Goal: Information Seeking & Learning: Learn about a topic

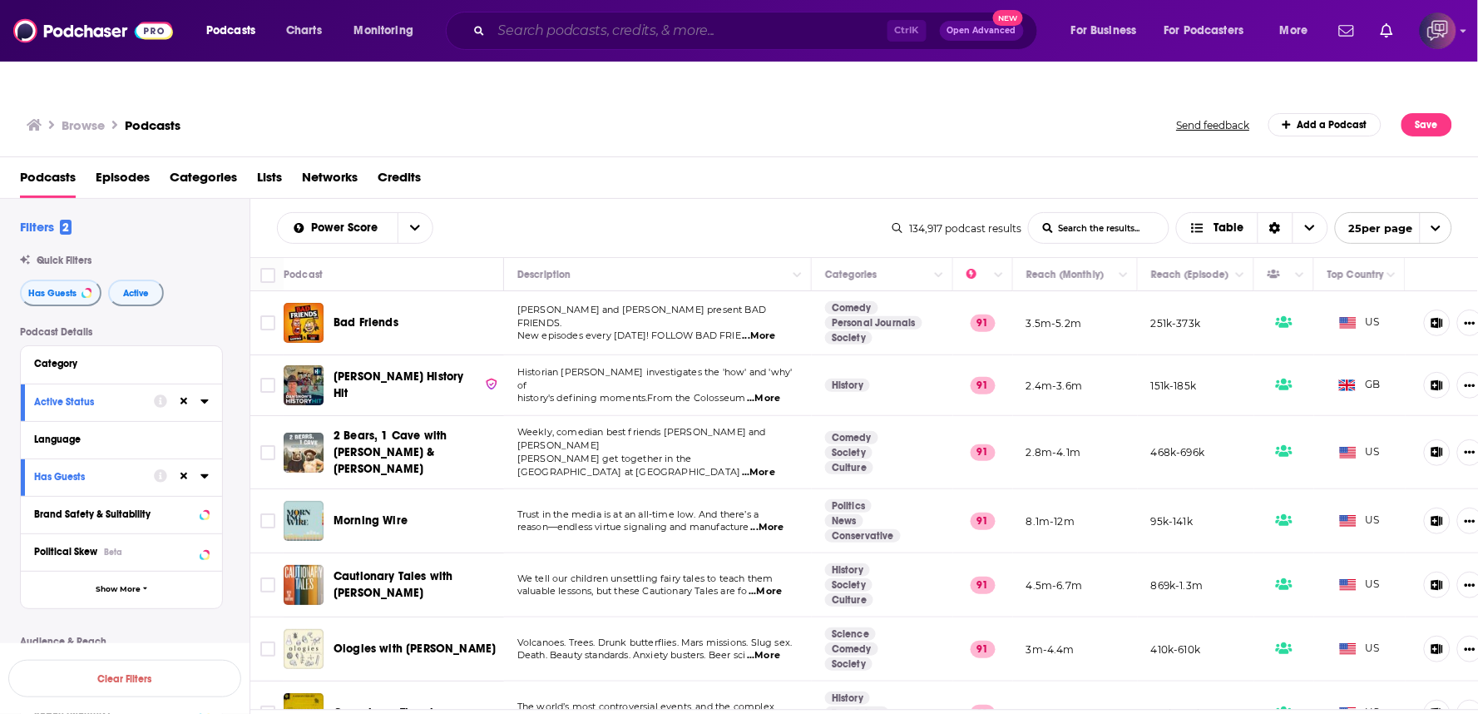
drag, startPoint x: 0, startPoint y: 0, endPoint x: 617, endPoint y: 27, distance: 617.7
click at [617, 27] on input "Search podcasts, credits, & more..." at bounding box center [689, 30] width 396 height 27
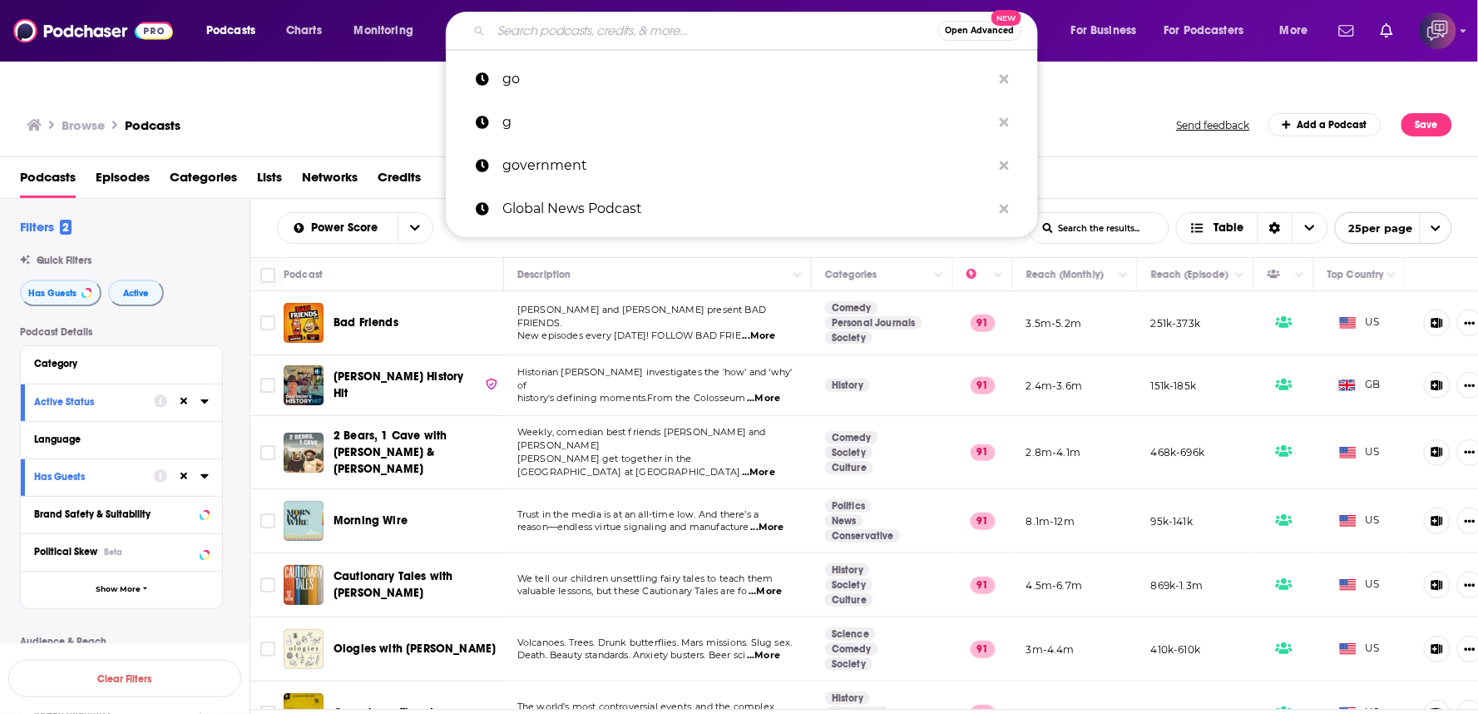
paste input "[PERSON_NAME] OutFront"
type input "[PERSON_NAME] OutFront"
drag, startPoint x: 617, startPoint y: 27, endPoint x: 778, endPoint y: 136, distance: 194.7
click at [646, 264] on icon "Move" at bounding box center [656, 274] width 20 height 20
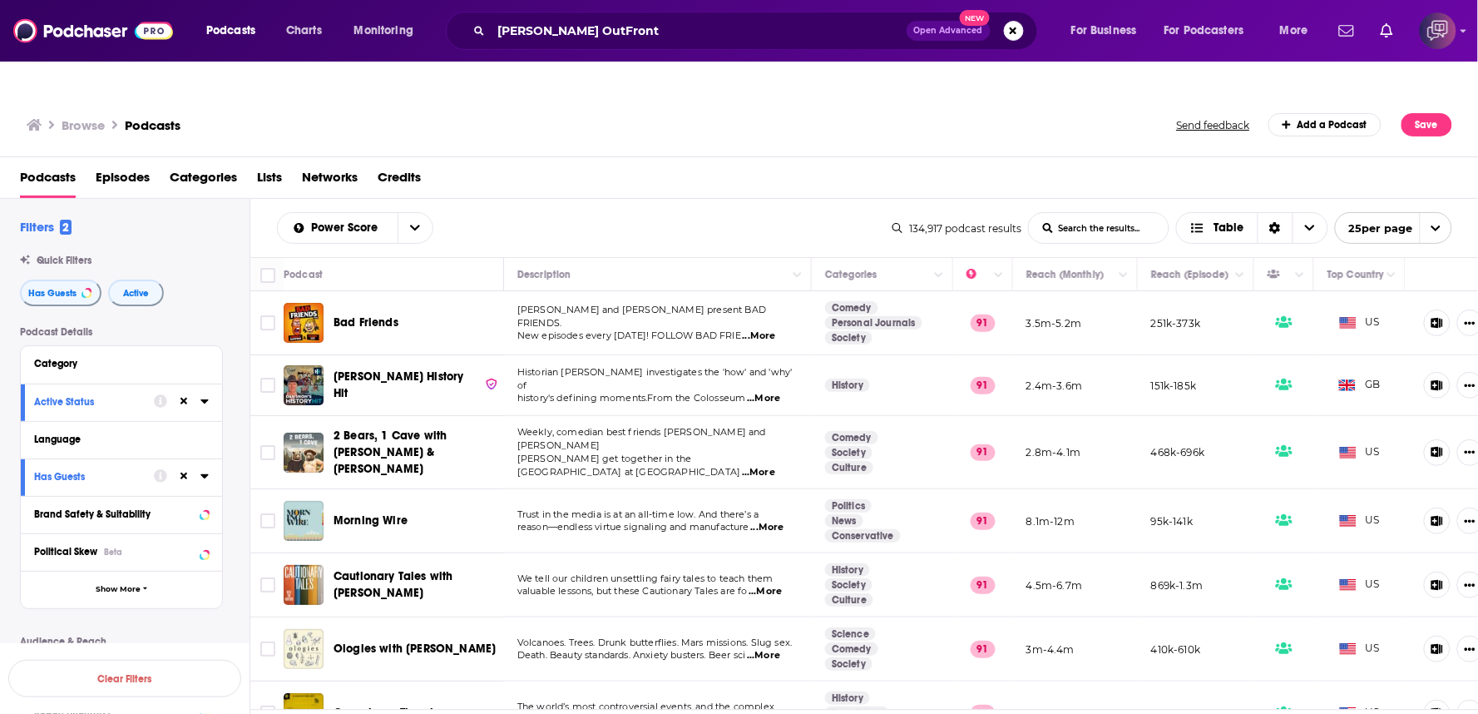
click at [969, 34] on span "Open Advanced" at bounding box center [948, 31] width 69 height 8
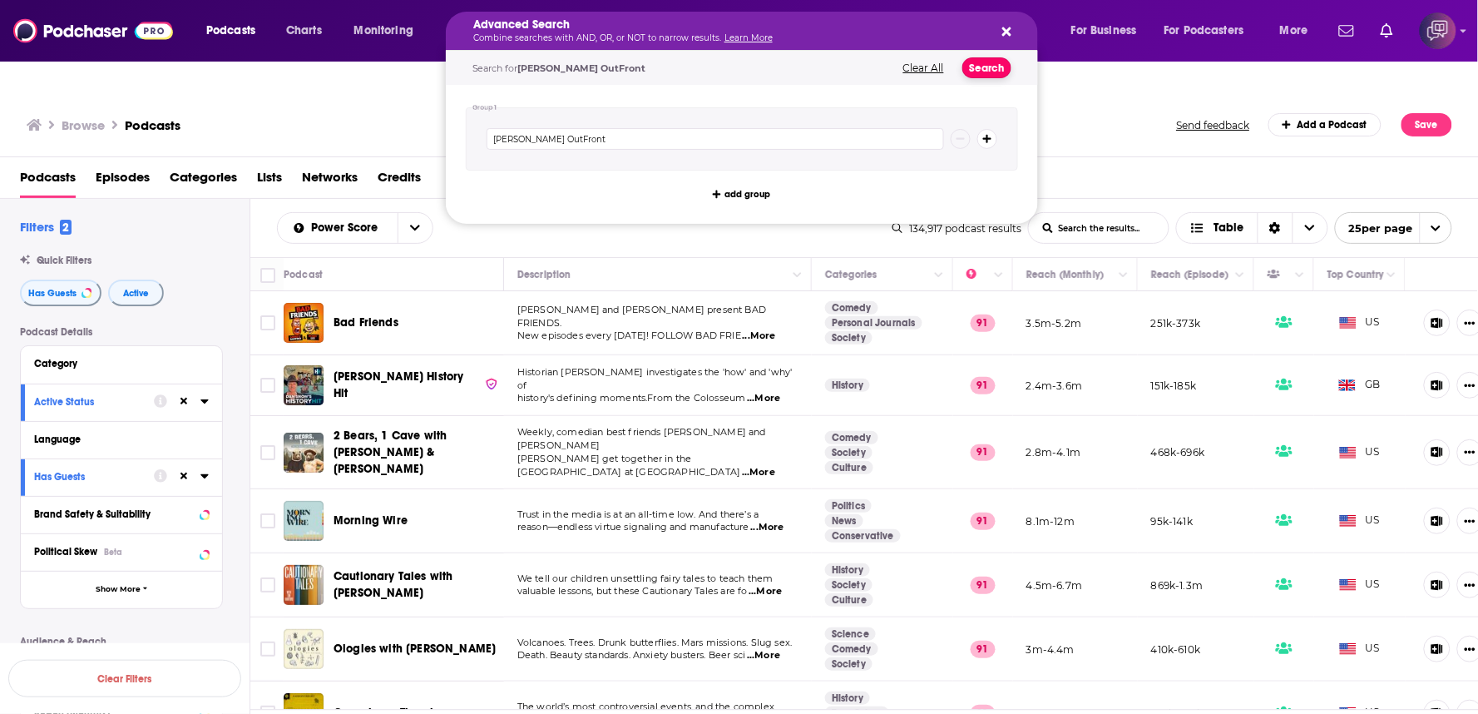
click at [965, 72] on button "Search" at bounding box center [986, 67] width 49 height 21
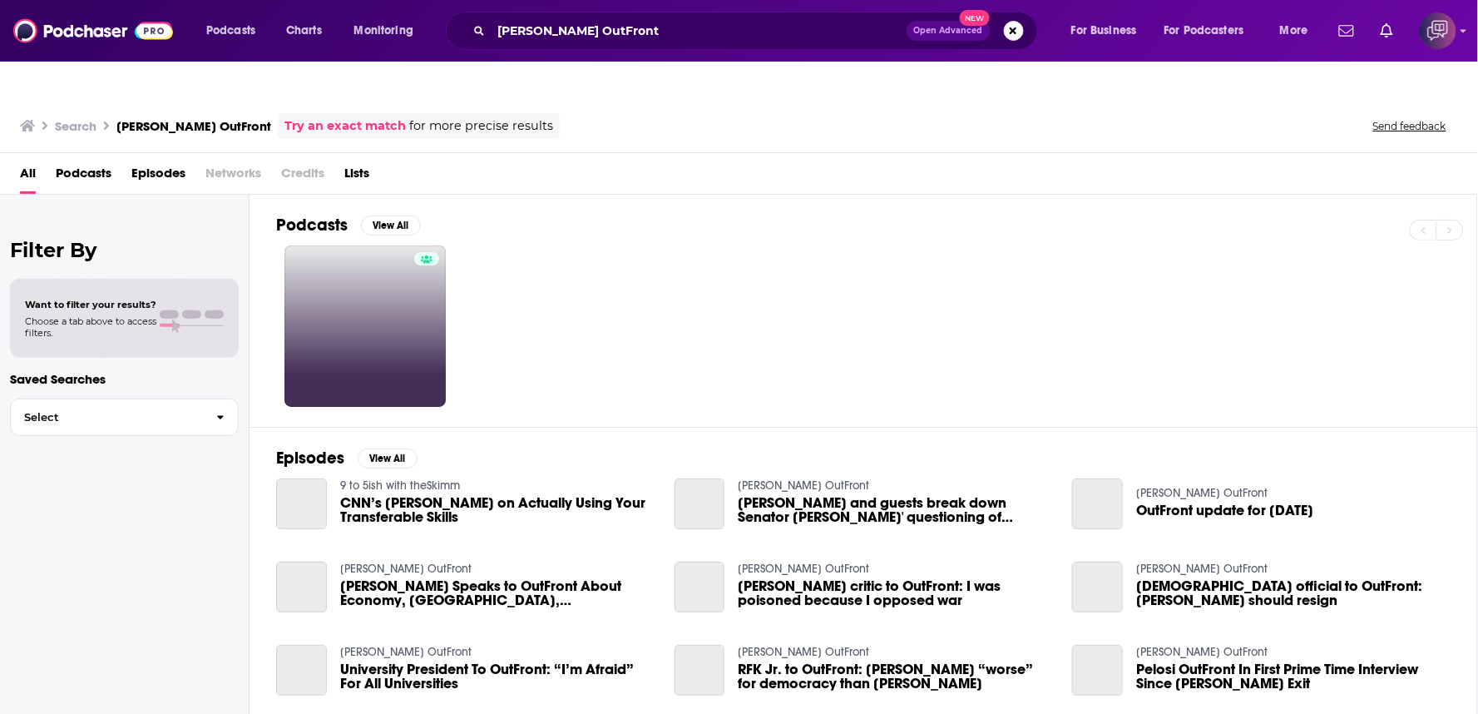
click at [353, 270] on link at bounding box center [364, 325] width 161 height 161
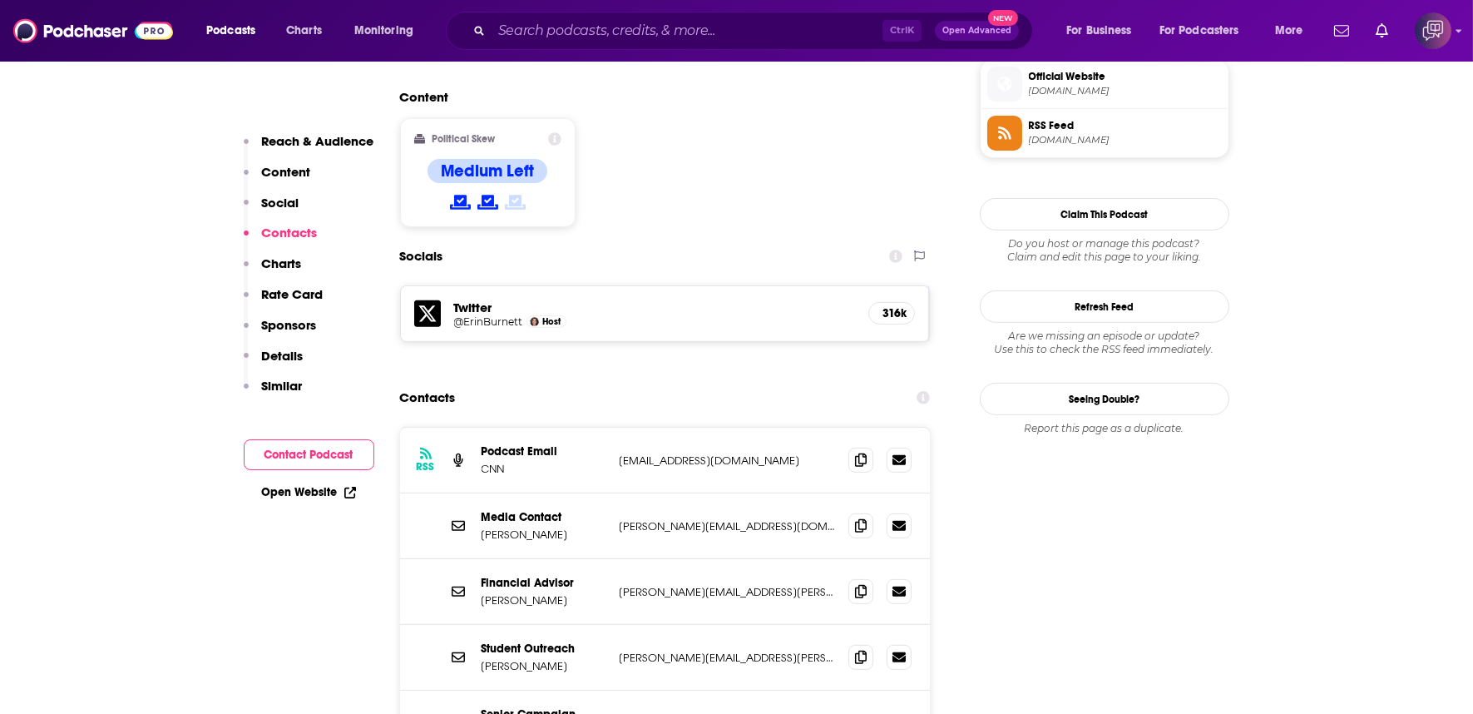
scroll to position [1663, 0]
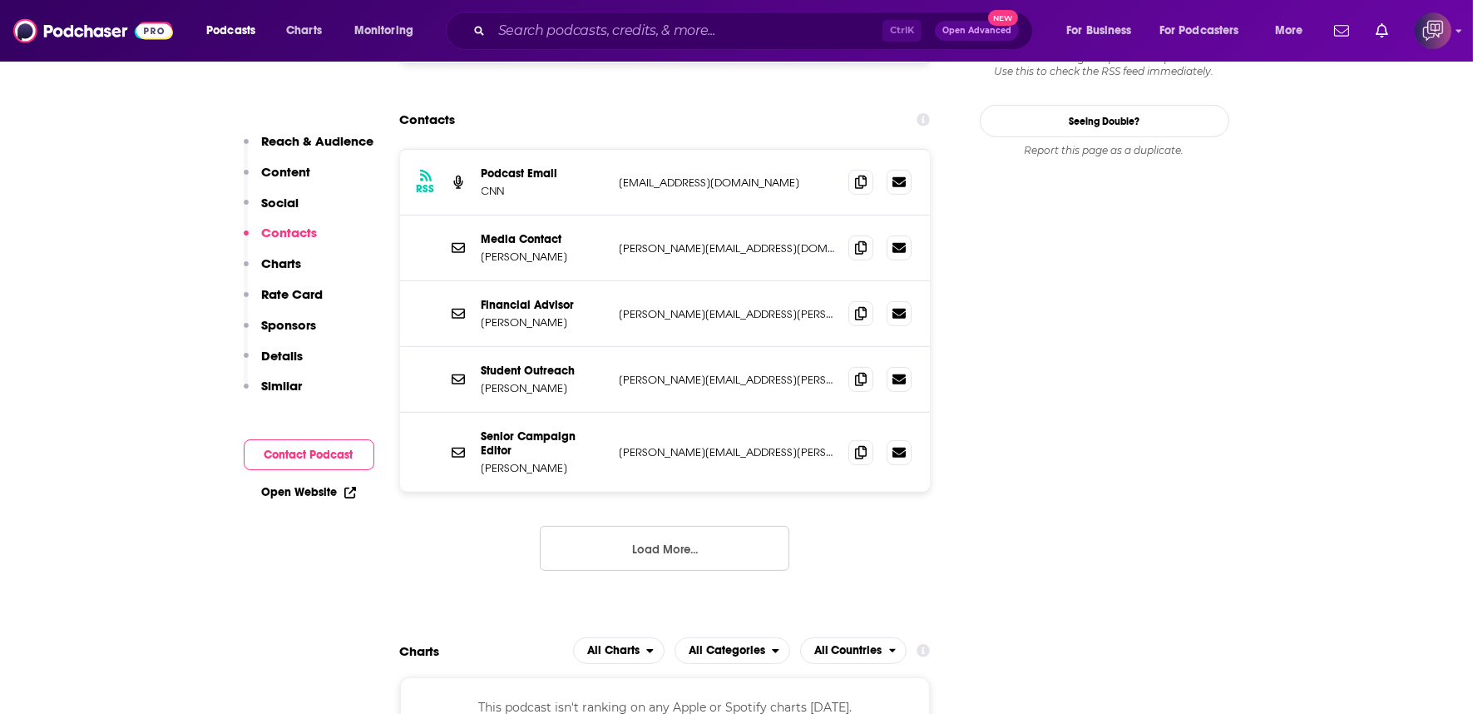
click at [674, 526] on button "Load More..." at bounding box center [664, 548] width 249 height 45
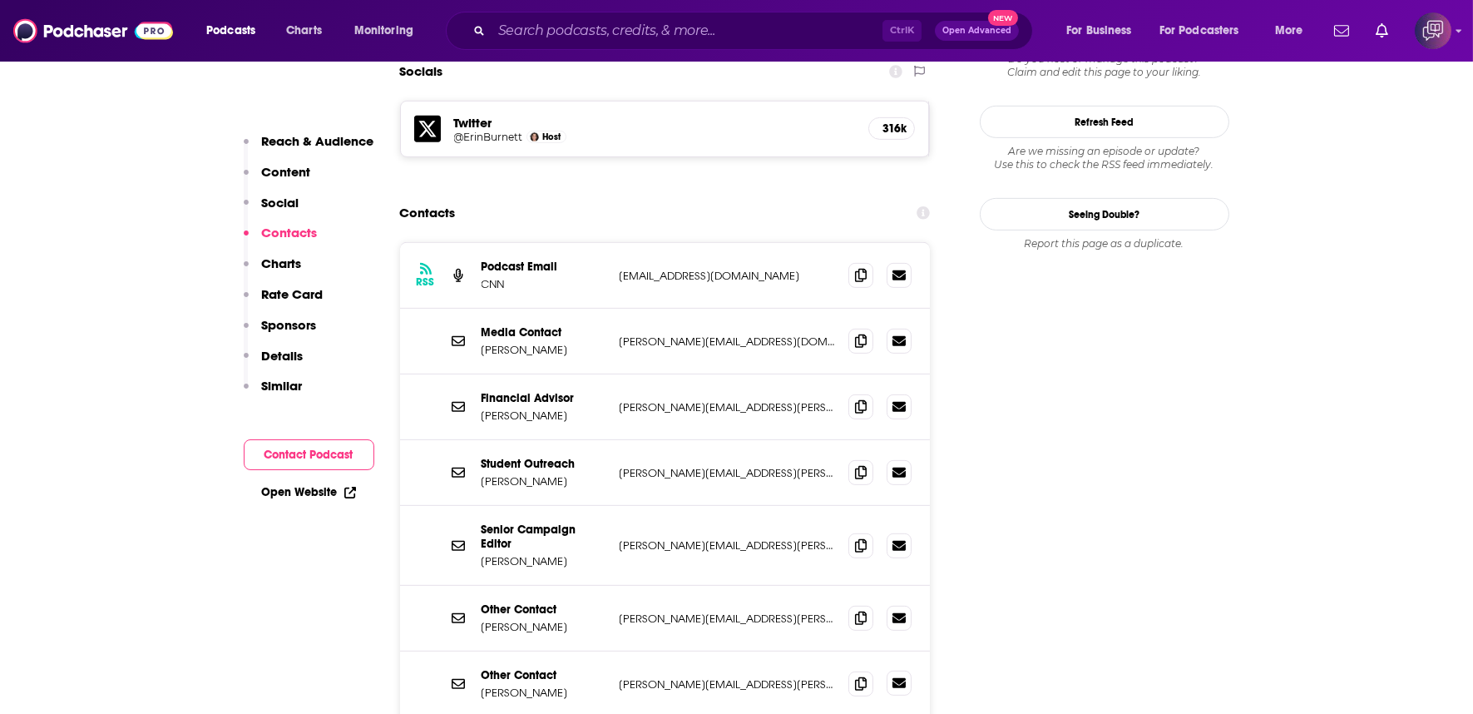
scroll to position [1940, 0]
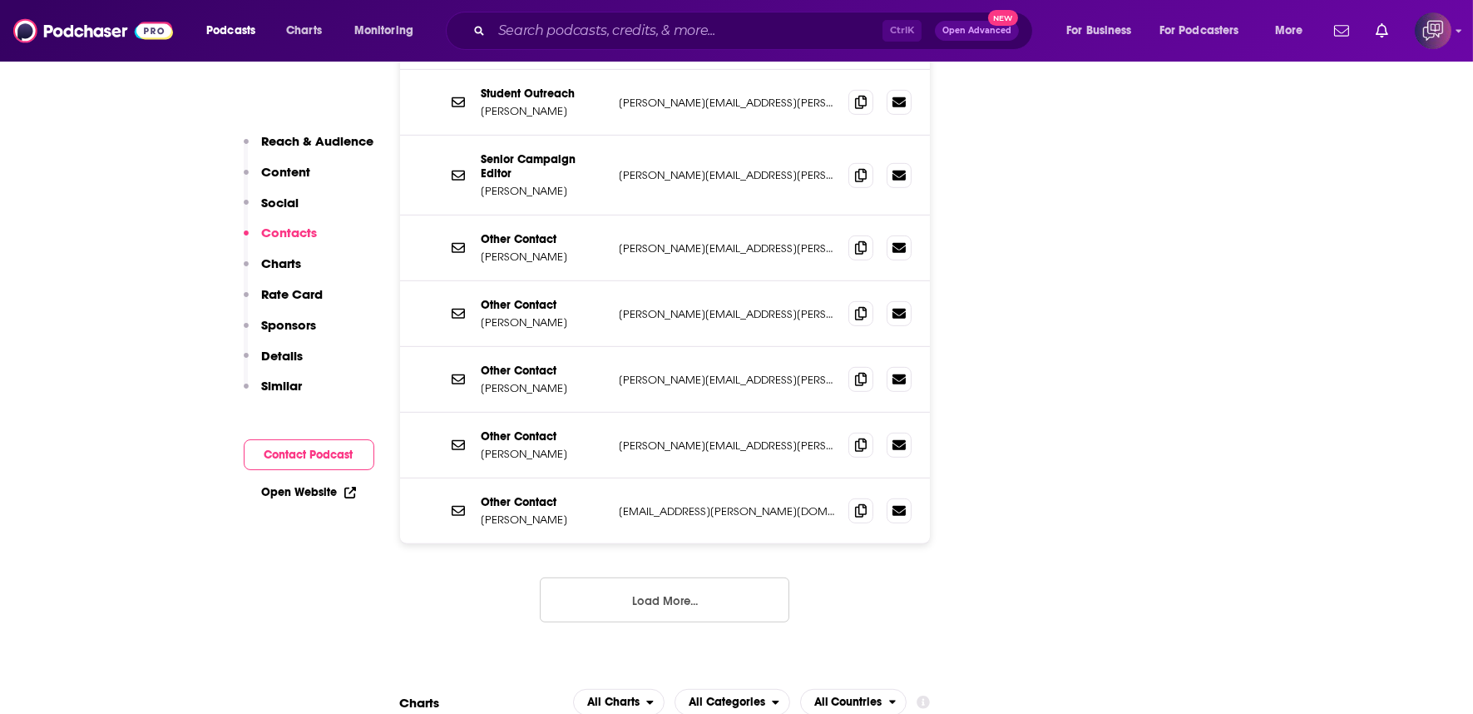
click at [664, 577] on button "Load More..." at bounding box center [664, 599] width 249 height 45
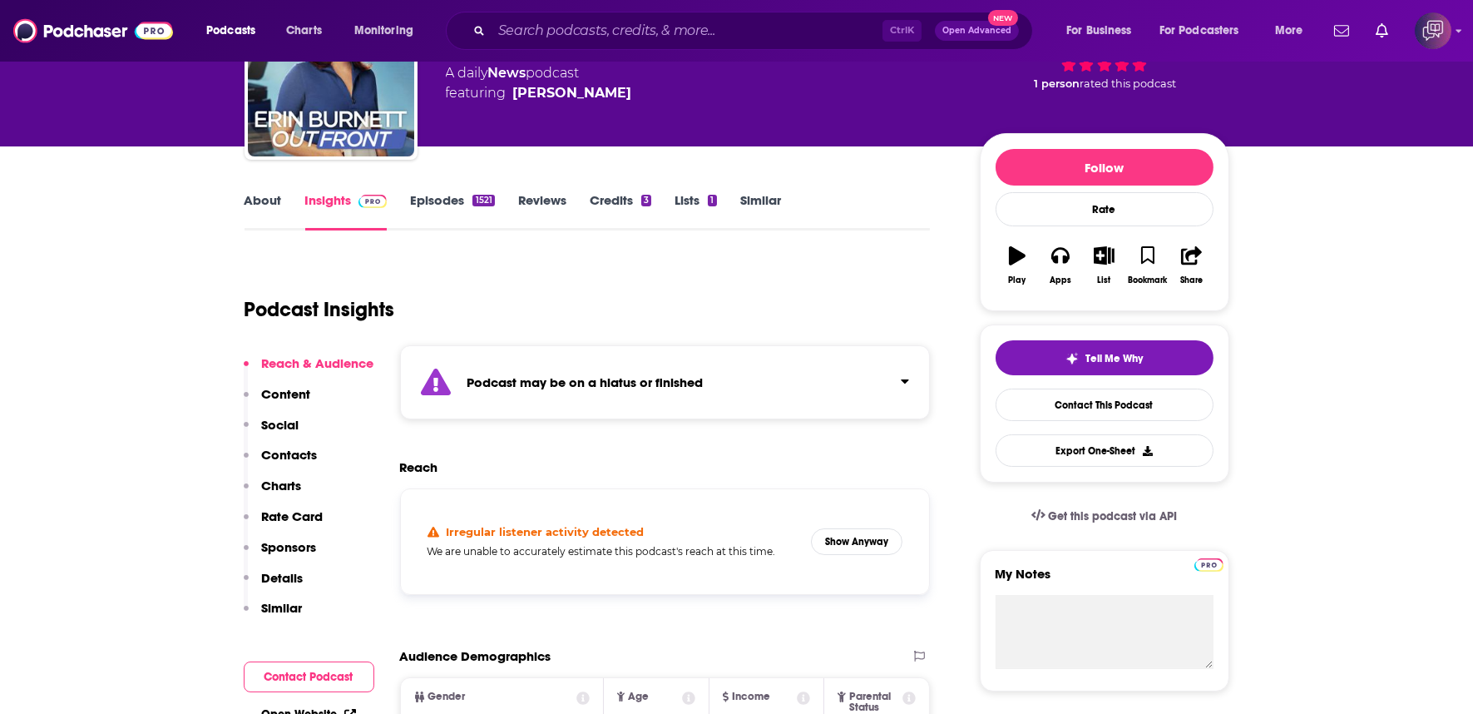
scroll to position [0, 0]
